Goal: Book appointment/travel/reservation

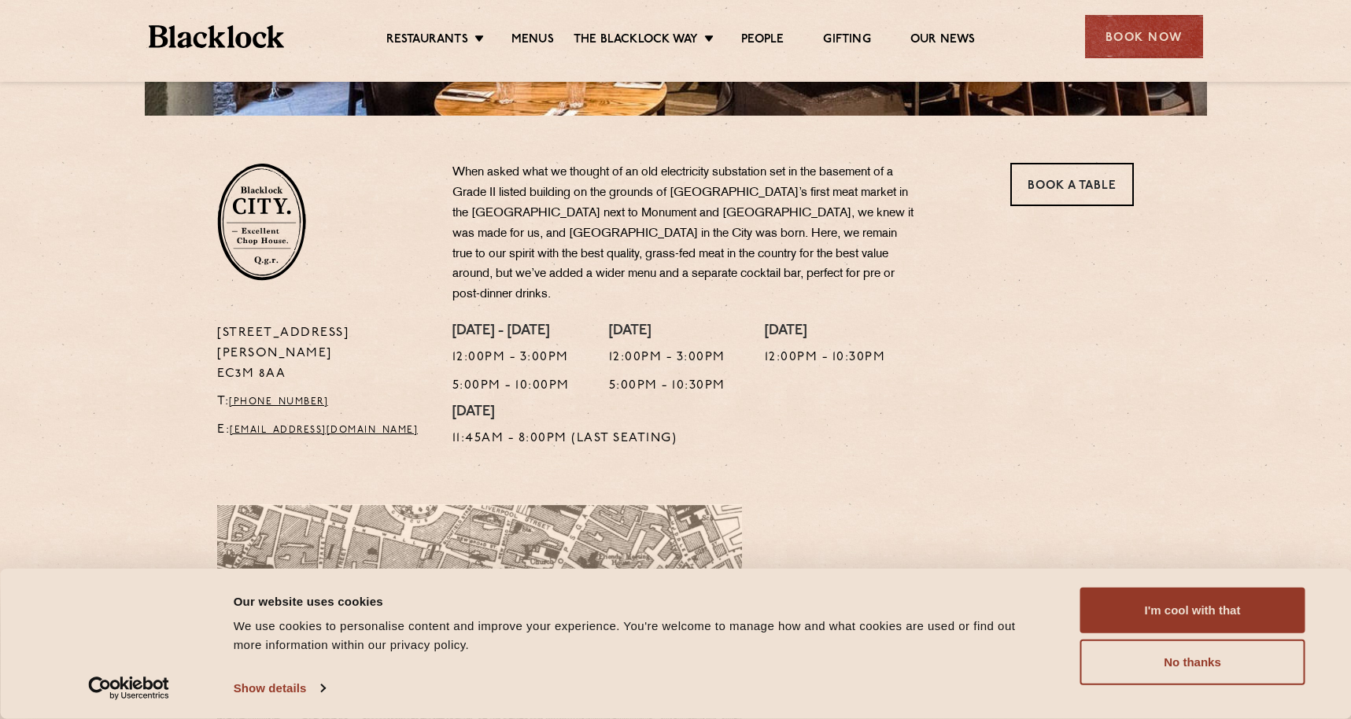
scroll to position [467, 0]
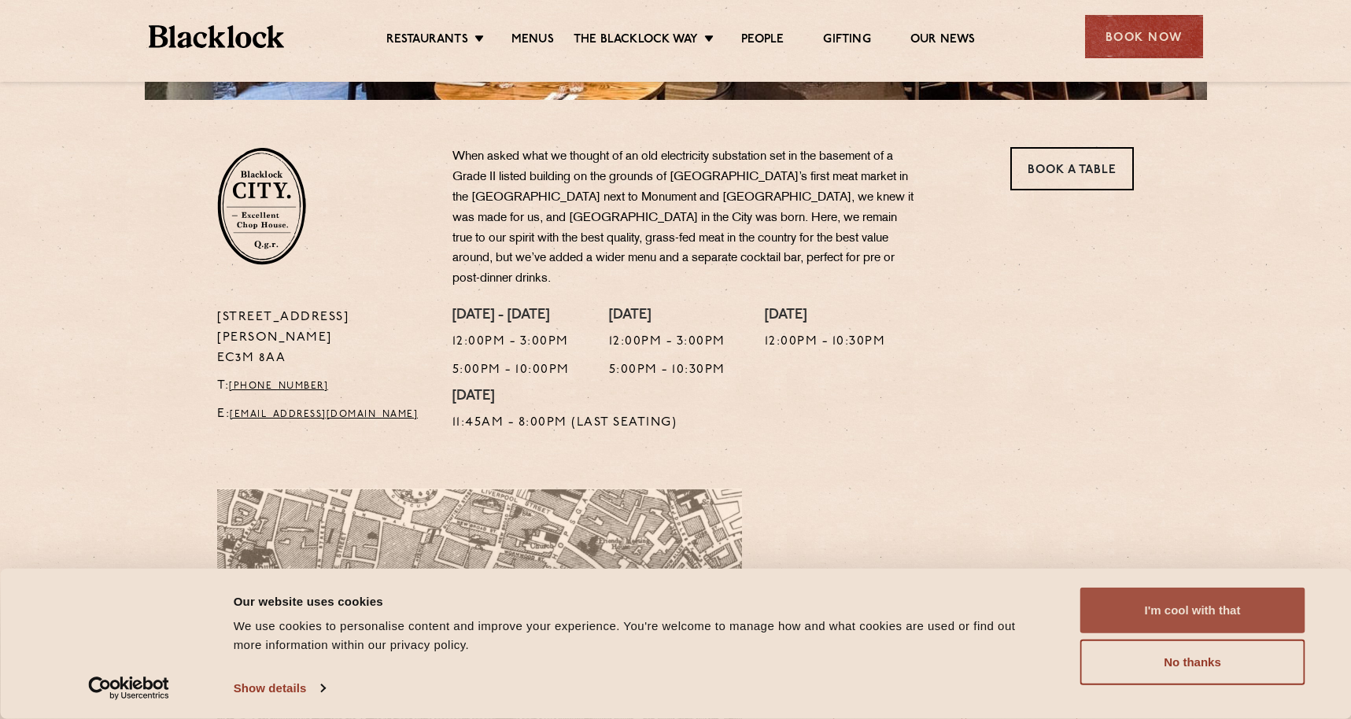
click at [1191, 604] on button "I'm cool with that" at bounding box center [1192, 611] width 225 height 46
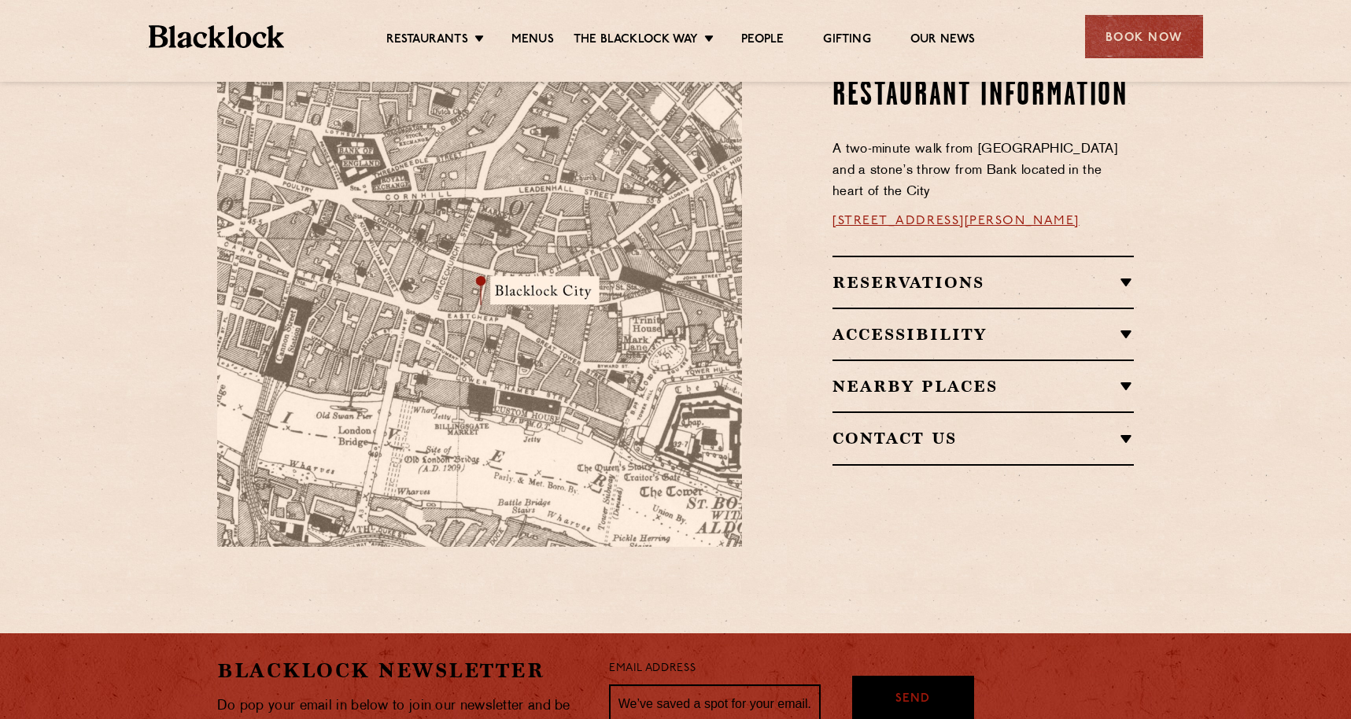
scroll to position [981, 0]
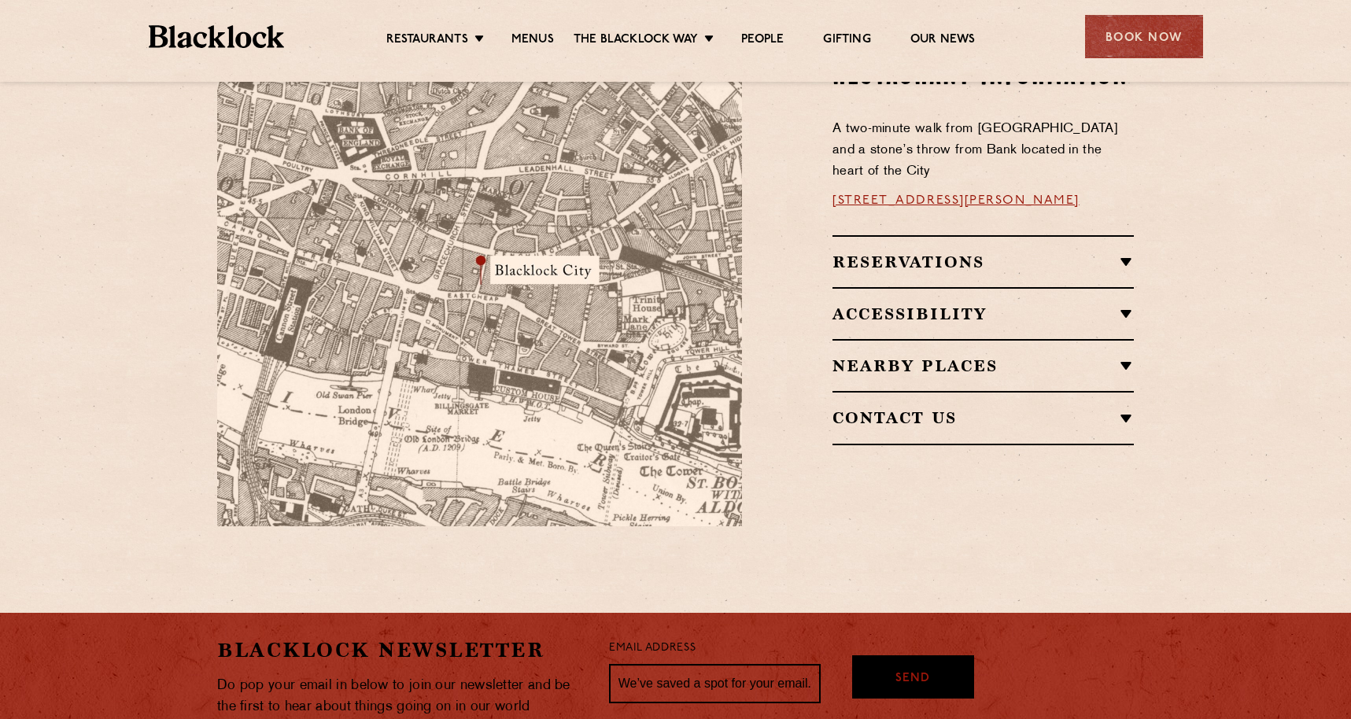
click at [1131, 253] on h2 "Reservations" at bounding box center [983, 262] width 301 height 19
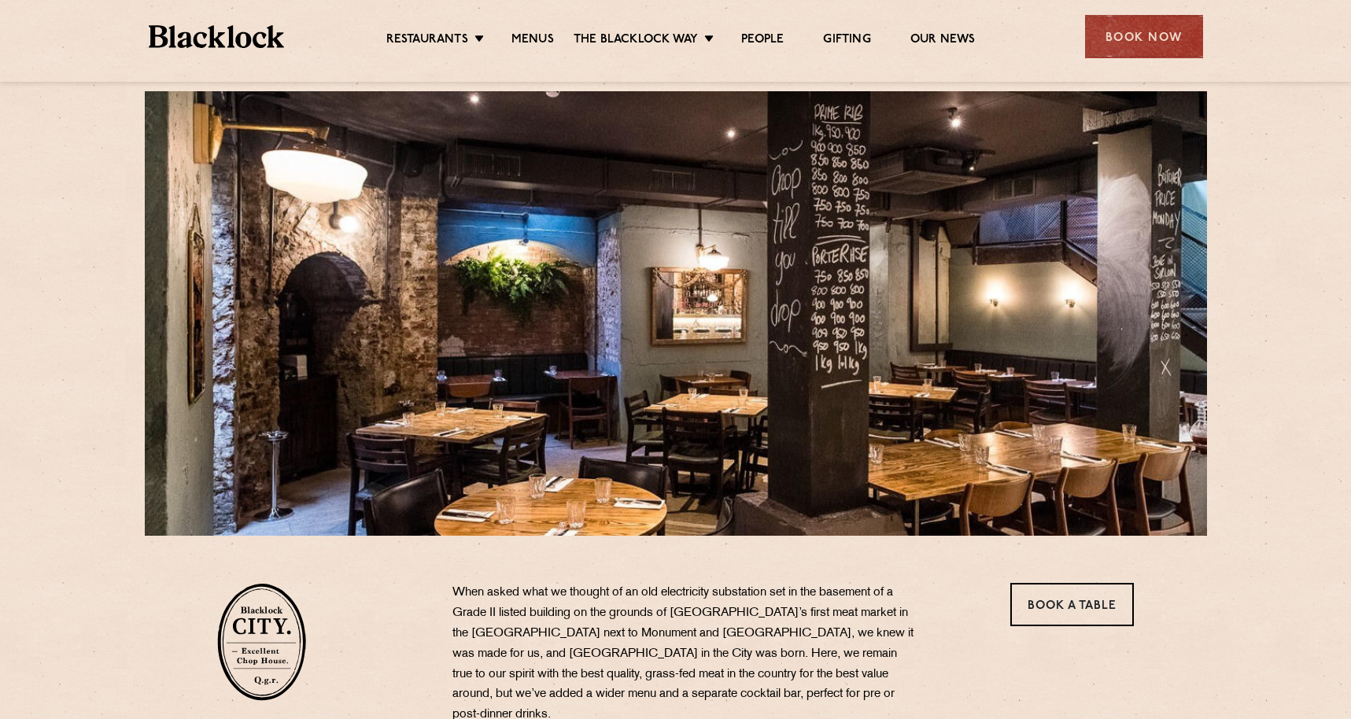
scroll to position [0, 0]
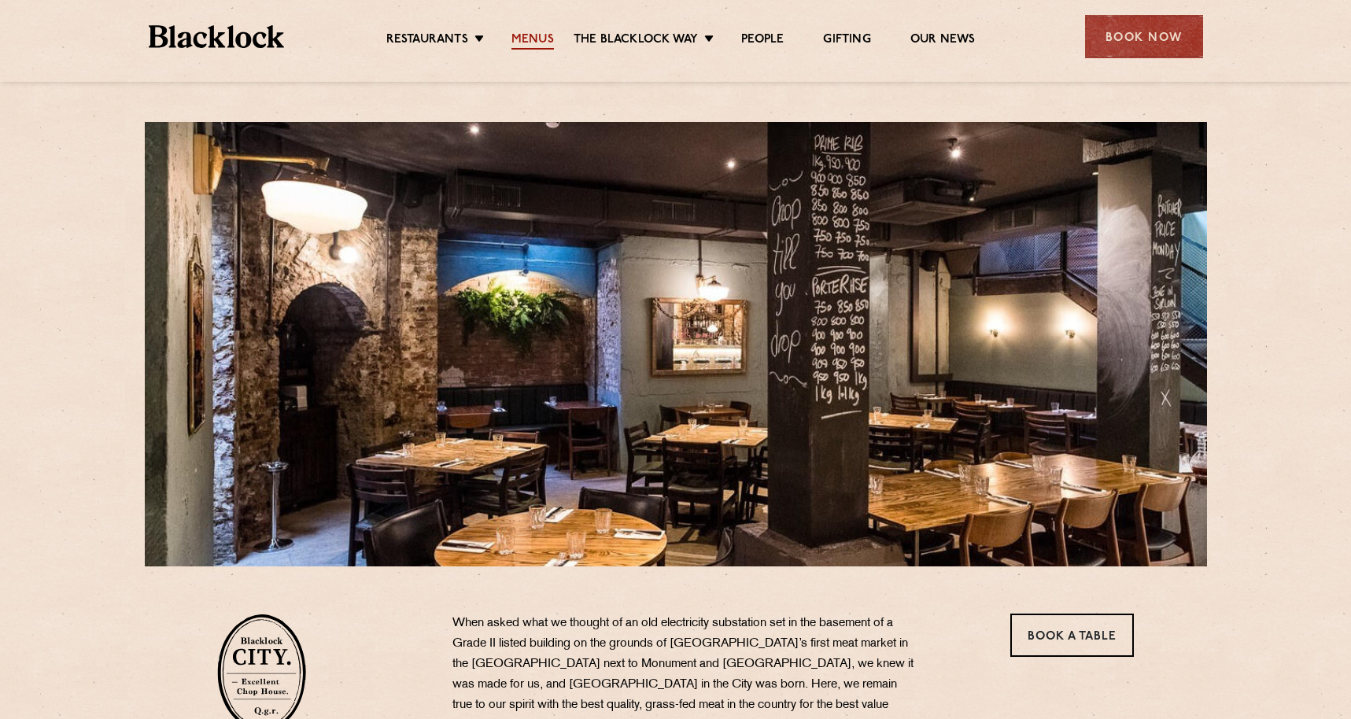
click at [538, 35] on link "Menus" at bounding box center [532, 40] width 42 height 17
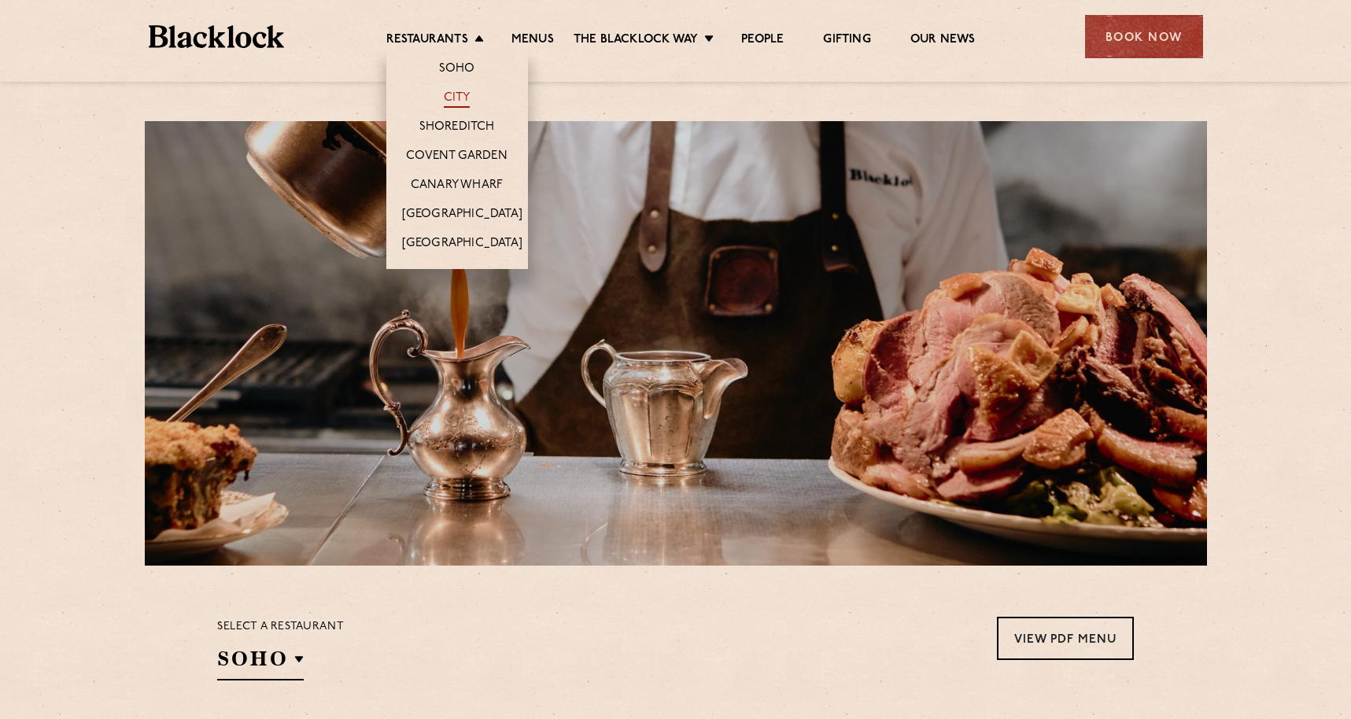
scroll to position [2, 0]
click at [450, 94] on link "City" at bounding box center [457, 98] width 27 height 17
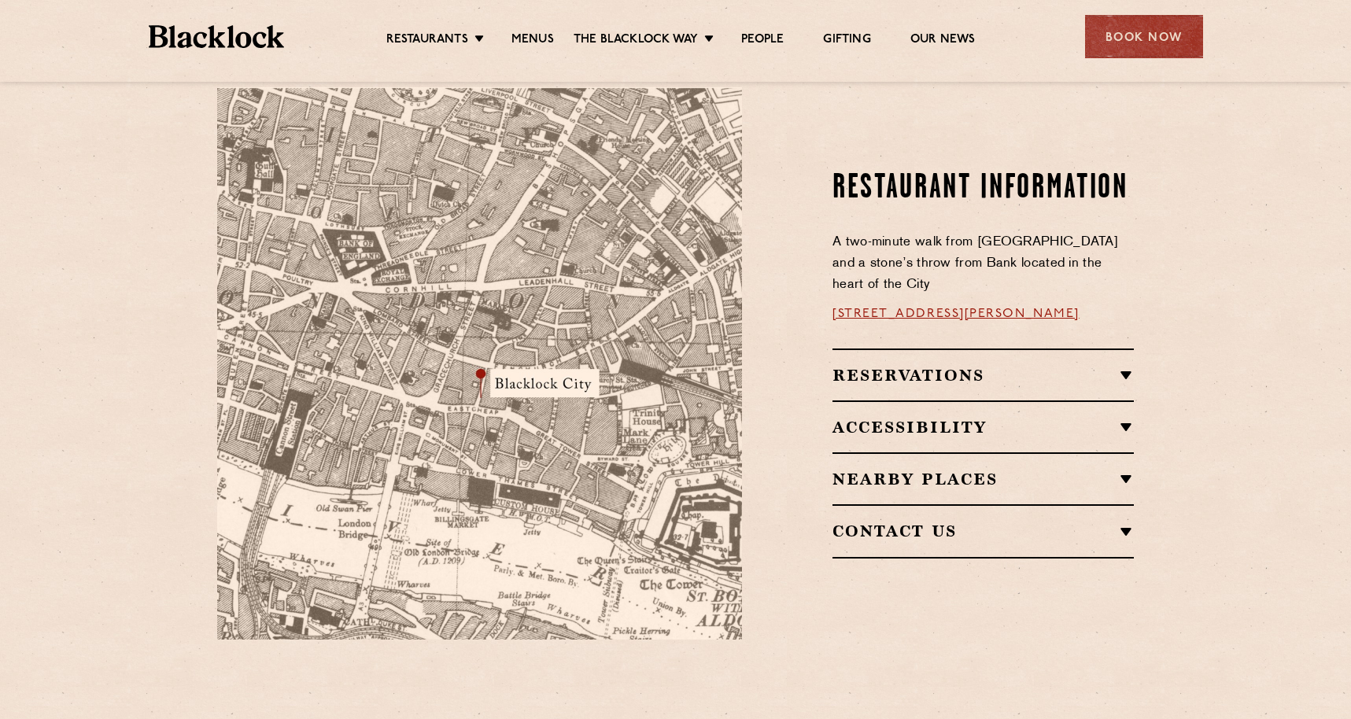
scroll to position [874, 0]
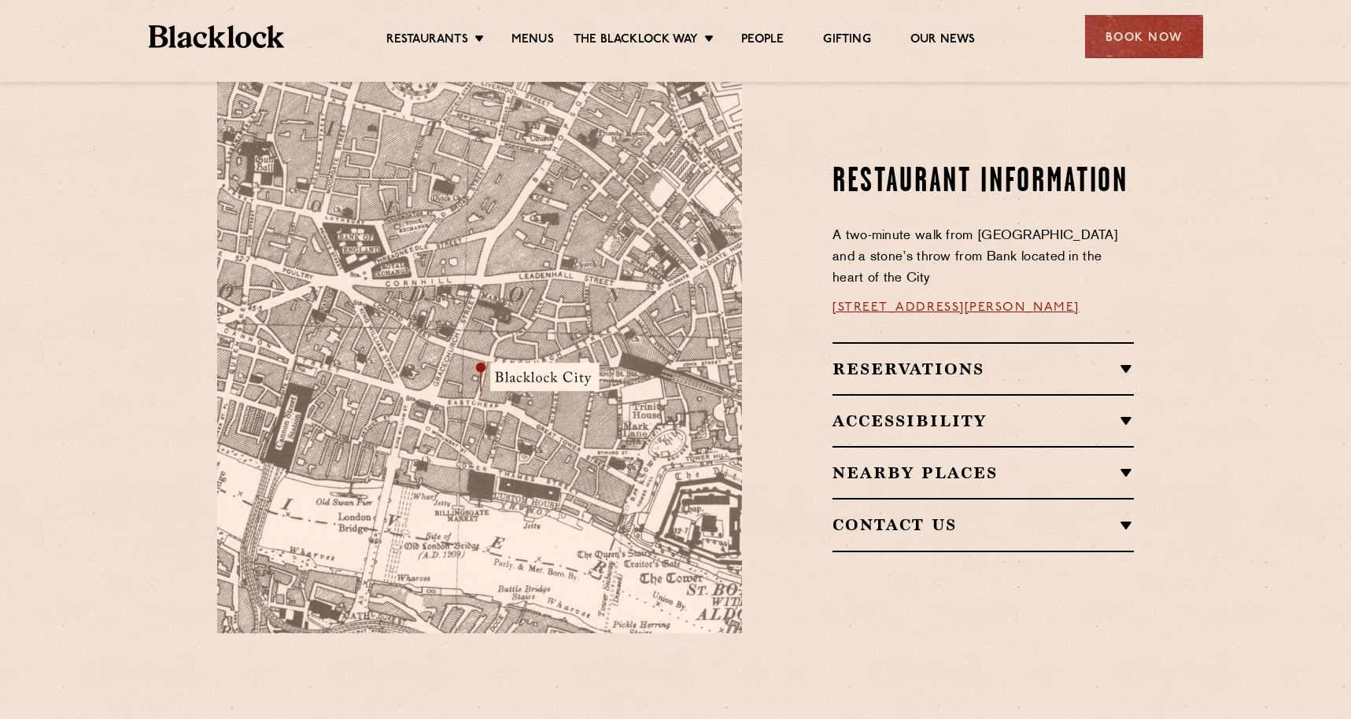
click at [1128, 360] on h2 "Reservations" at bounding box center [983, 369] width 301 height 19
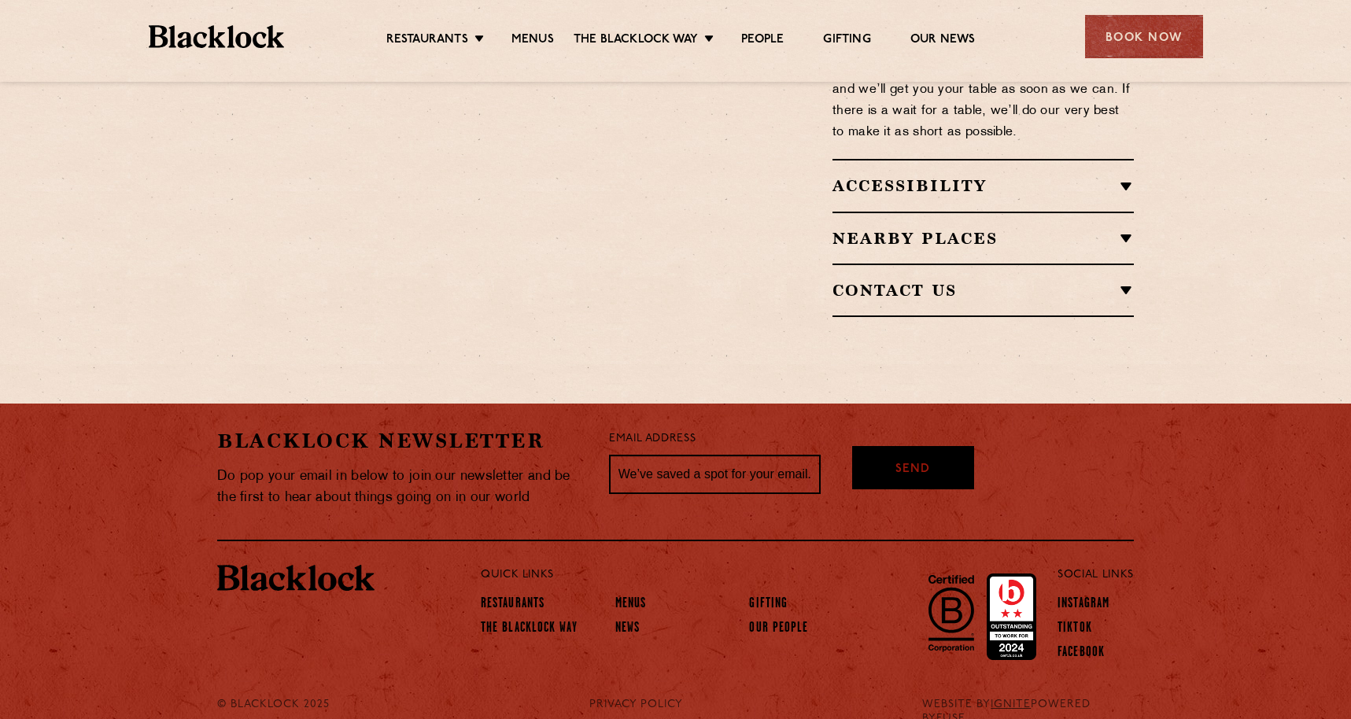
scroll to position [1506, 0]
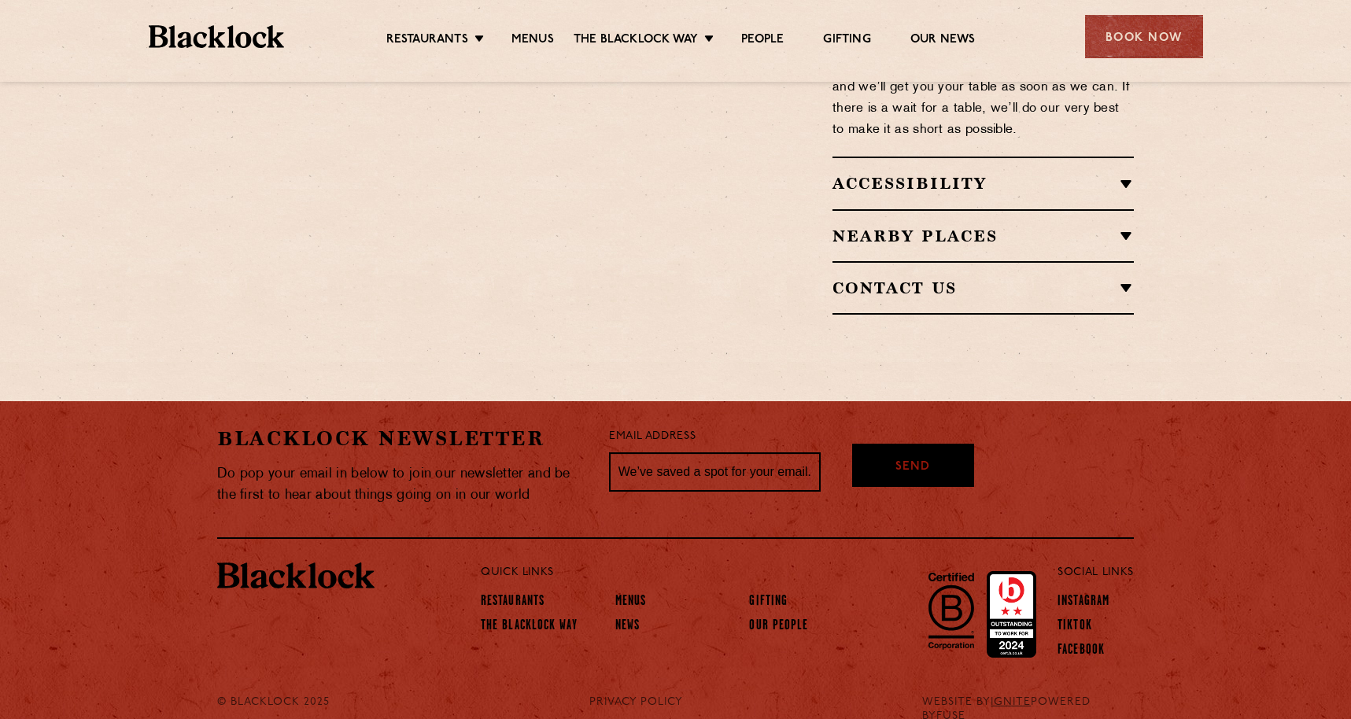
click at [1128, 279] on h2 "Contact Us" at bounding box center [983, 288] width 301 height 19
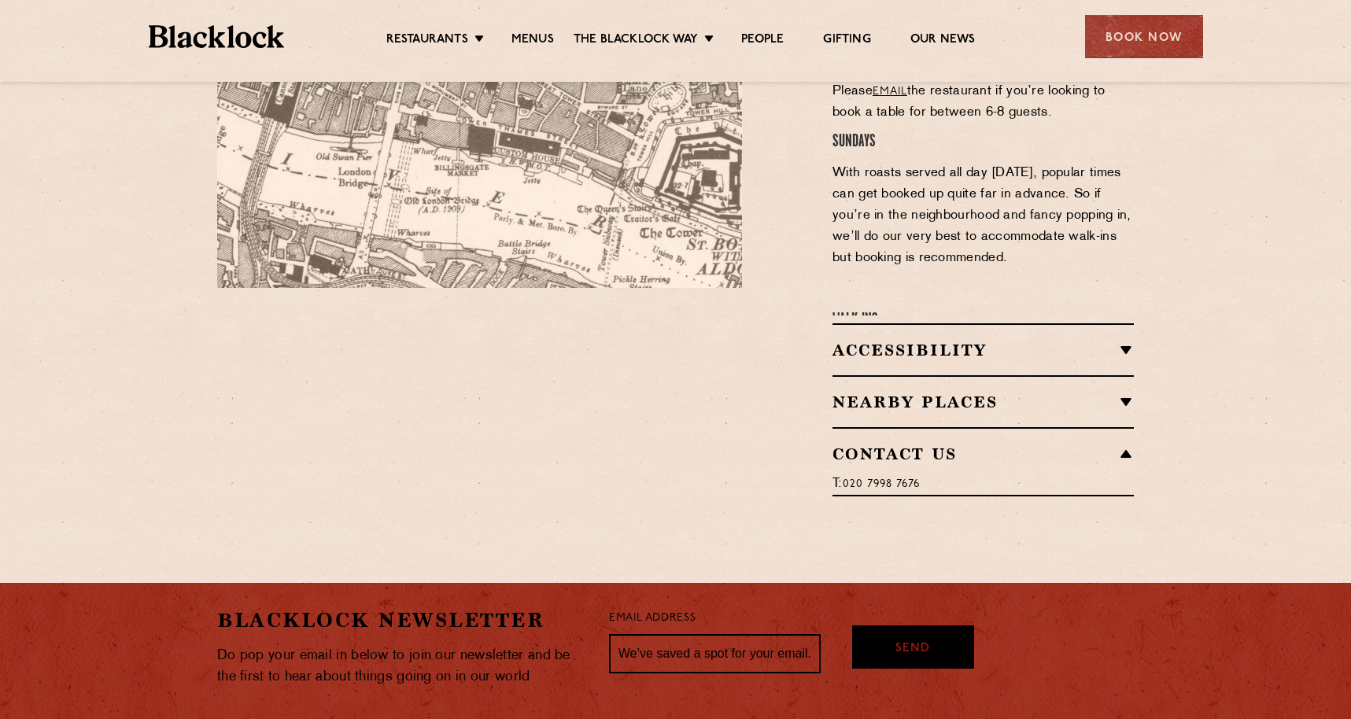
scroll to position [1193, 0]
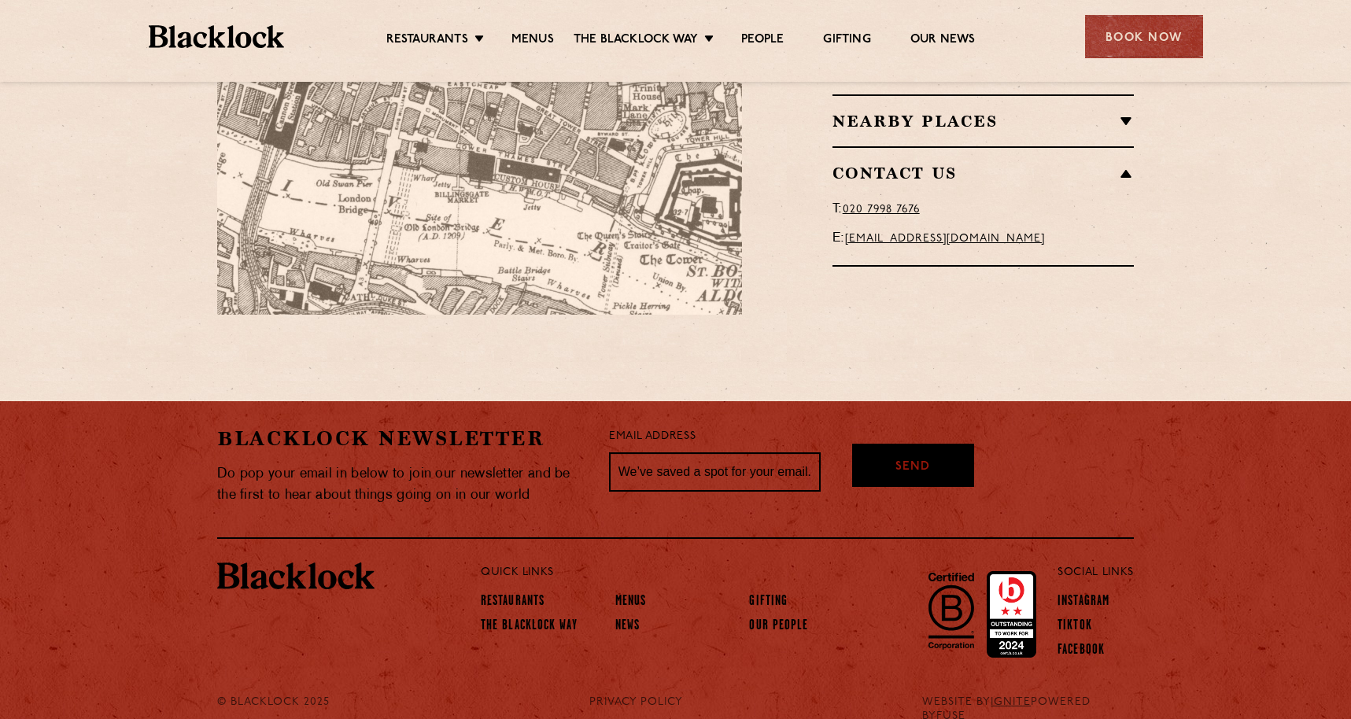
click at [1059, 303] on section "Restaurant Information A two-minute walk from Monument tube station and a stone…" at bounding box center [675, 38] width 1351 height 647
